Goal: Find specific page/section: Find specific page/section

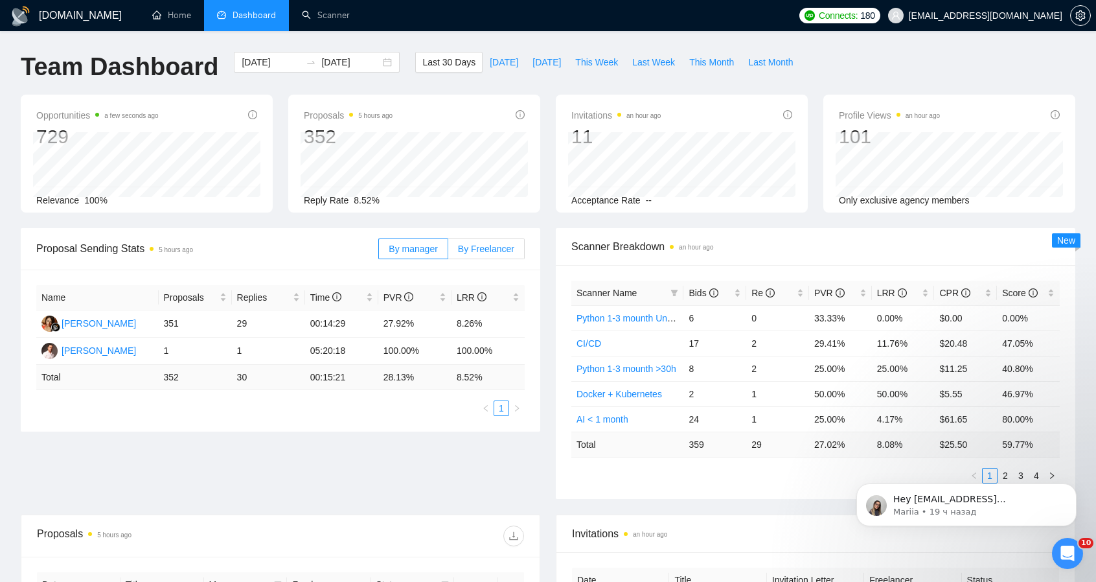
click at [487, 250] on span "By Freelancer" at bounding box center [486, 249] width 56 height 10
click at [448, 252] on input "By Freelancer" at bounding box center [448, 252] width 0 height 0
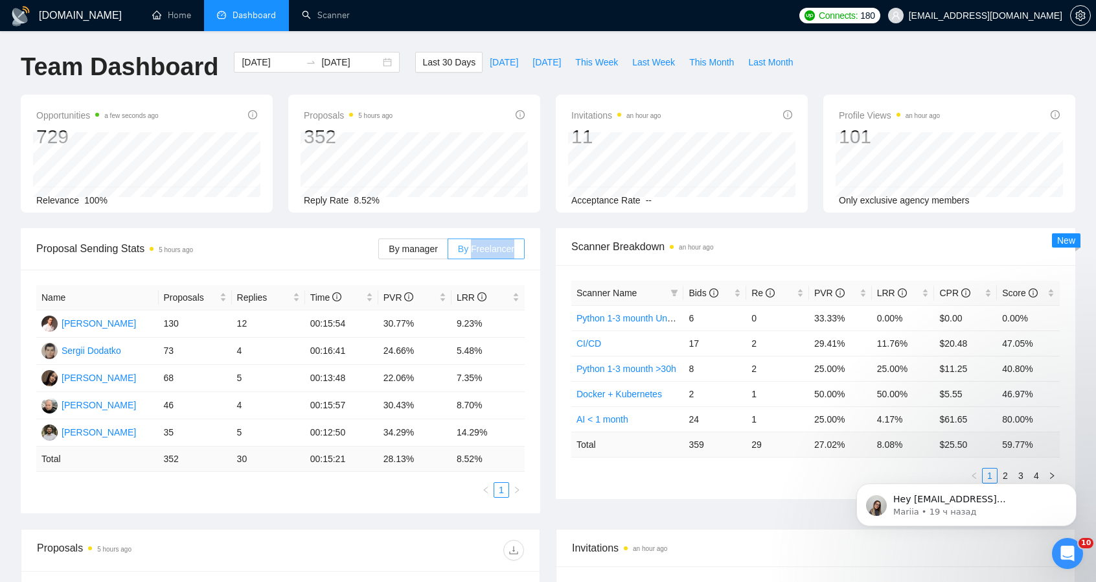
click at [487, 250] on span "By Freelancer" at bounding box center [486, 249] width 56 height 10
click at [448, 252] on input "By Freelancer" at bounding box center [448, 252] width 0 height 0
click at [462, 253] on span "By Freelancer" at bounding box center [486, 249] width 56 height 10
click at [448, 252] on input "By Freelancer" at bounding box center [448, 252] width 0 height 0
click at [1072, 487] on icon "Dismiss notification" at bounding box center [1073, 486] width 7 height 7
